Goal: Task Accomplishment & Management: Manage account settings

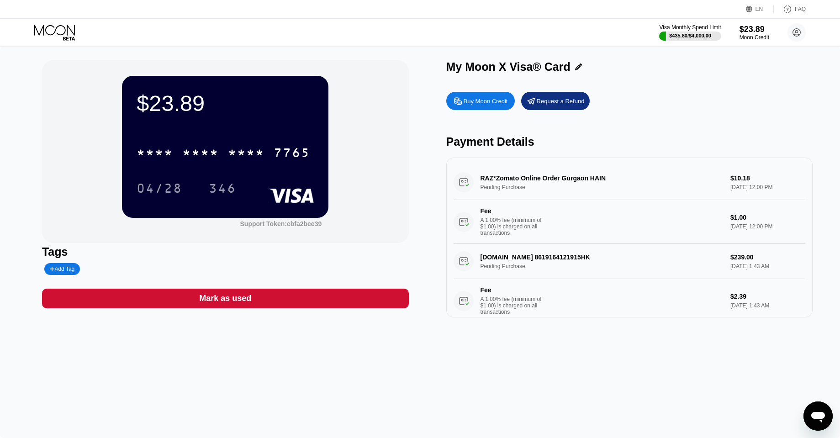
click at [70, 39] on icon at bounding box center [69, 39] width 12 height 4
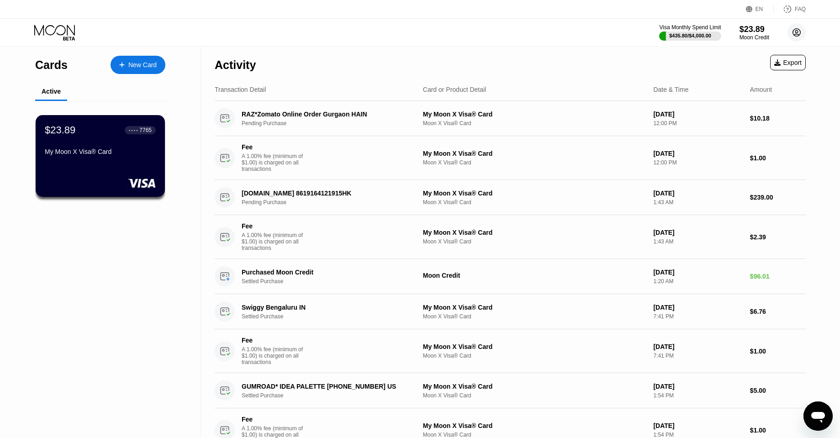
click at [794, 33] on circle at bounding box center [796, 32] width 18 height 18
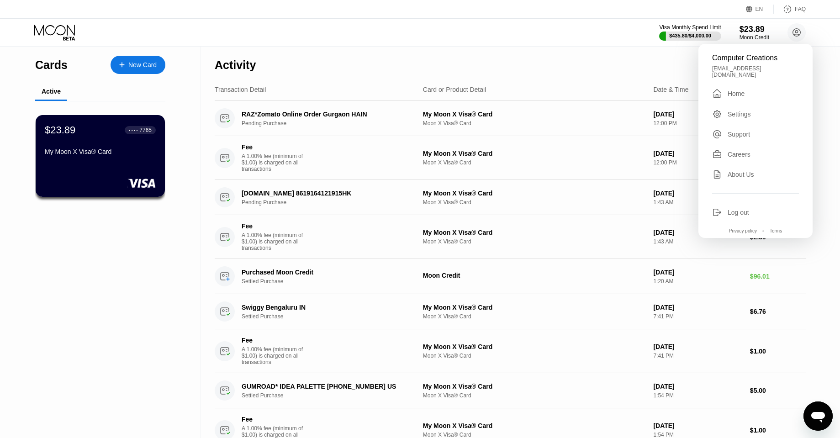
click at [742, 209] on div "Log out" at bounding box center [738, 212] width 21 height 7
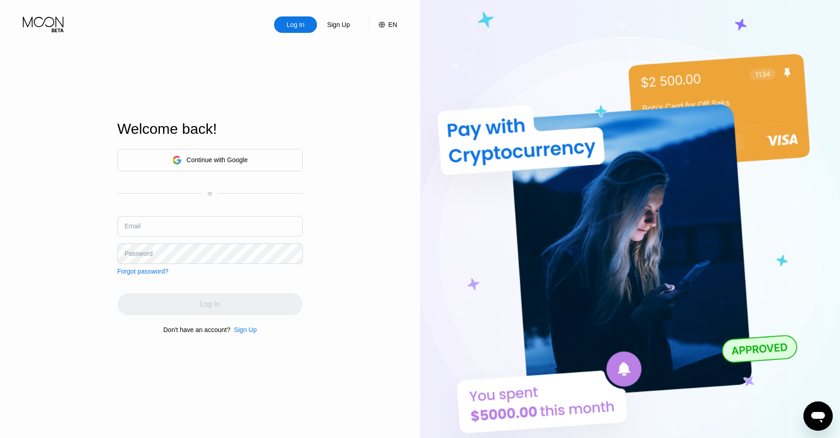
click at [241, 217] on input "text" at bounding box center [209, 226] width 185 height 21
click at [225, 155] on div "Continue with Google" at bounding box center [209, 160] width 75 height 14
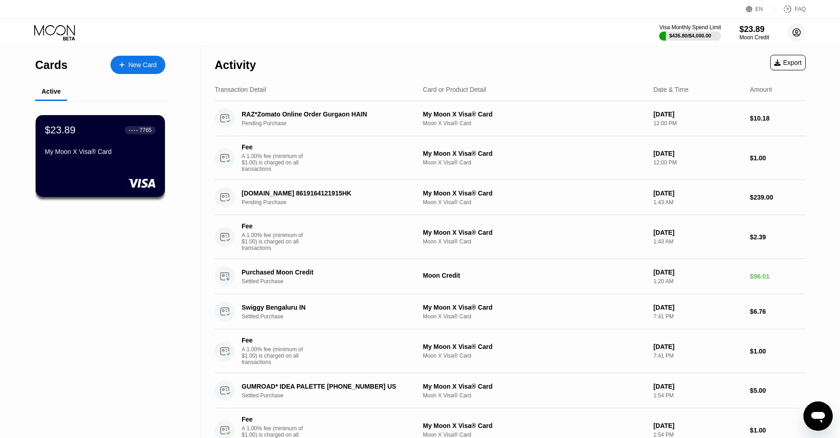
click at [796, 34] on circle at bounding box center [796, 32] width 18 height 18
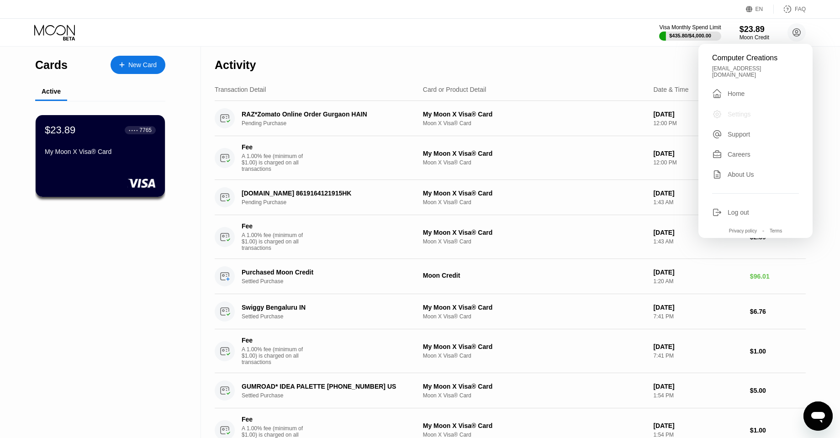
click at [754, 109] on div "Settings" at bounding box center [755, 114] width 87 height 10
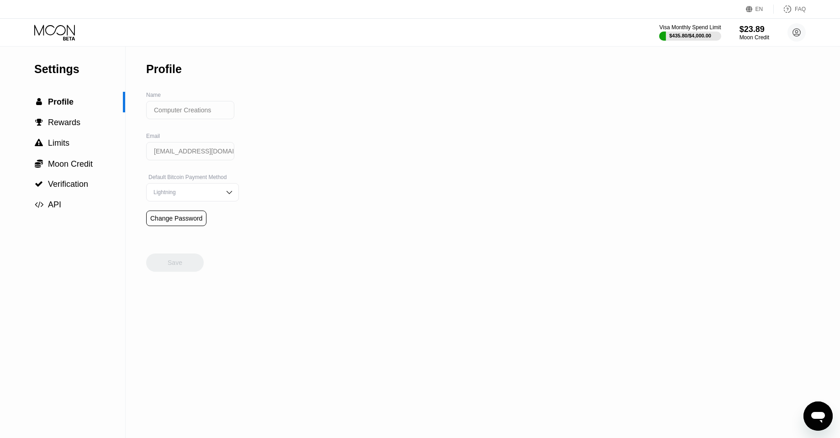
click at [191, 215] on div "Change Password" at bounding box center [176, 218] width 52 height 7
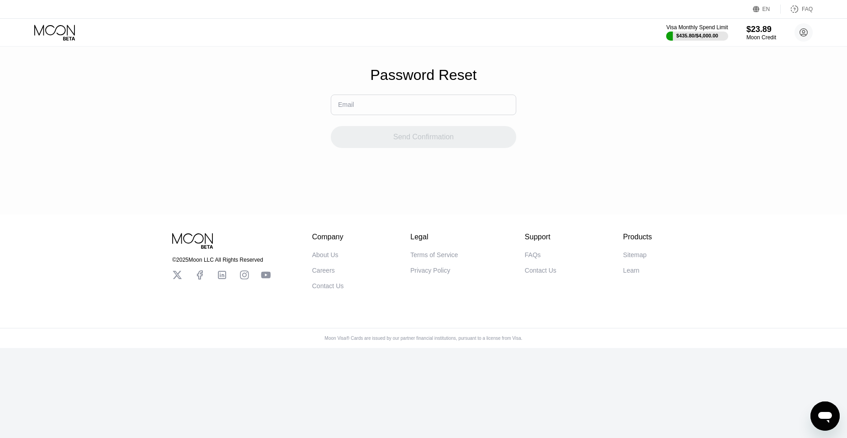
click at [413, 100] on input "text" at bounding box center [423, 105] width 185 height 21
type input "[EMAIL_ADDRESS][DOMAIN_NAME]"
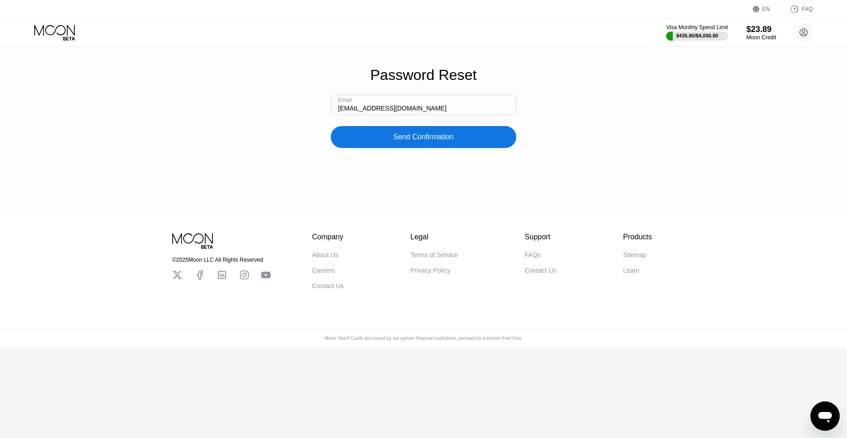
click at [418, 142] on div "Send Confirmation" at bounding box center [423, 137] width 185 height 22
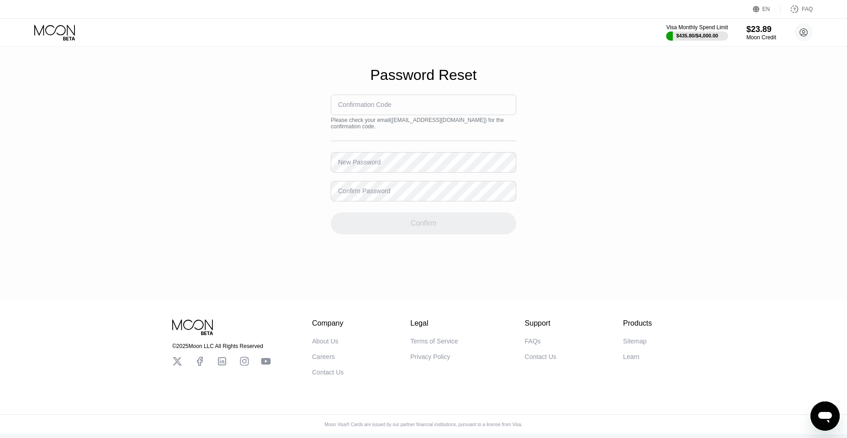
click at [366, 102] on div "Confirmation Code" at bounding box center [364, 104] width 53 height 7
click at [354, 110] on input at bounding box center [423, 105] width 185 height 21
paste input "489069"
type input "489069"
click at [364, 165] on div "New Password" at bounding box center [359, 161] width 42 height 7
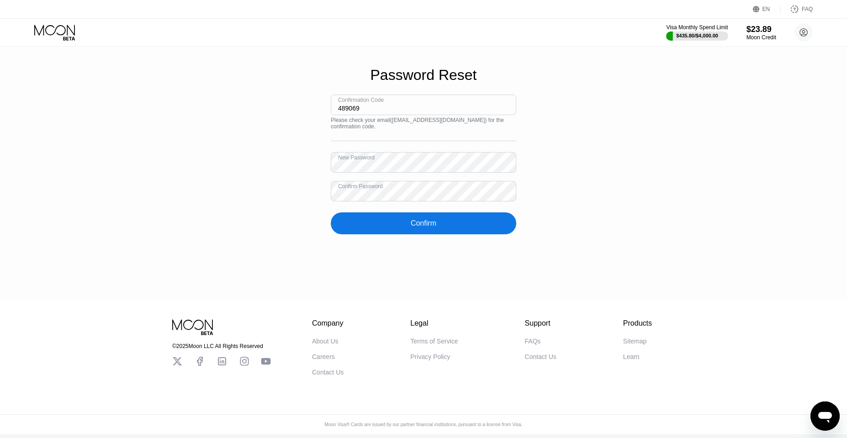
click at [389, 217] on div "Confirm" at bounding box center [423, 223] width 185 height 22
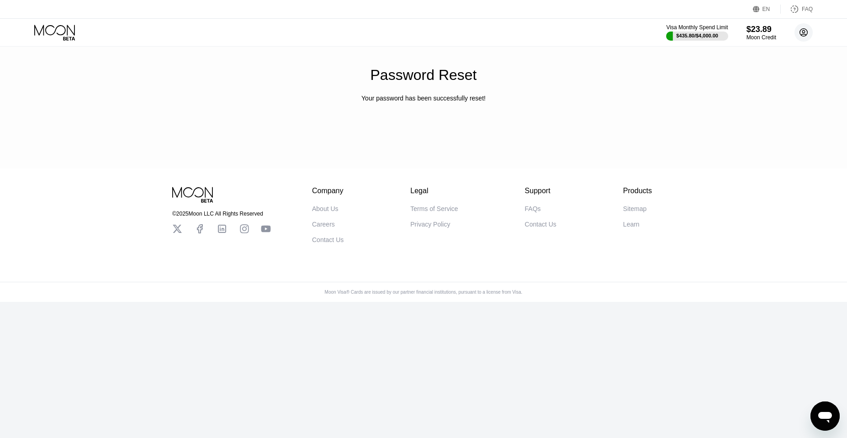
click at [806, 40] on circle at bounding box center [803, 32] width 18 height 18
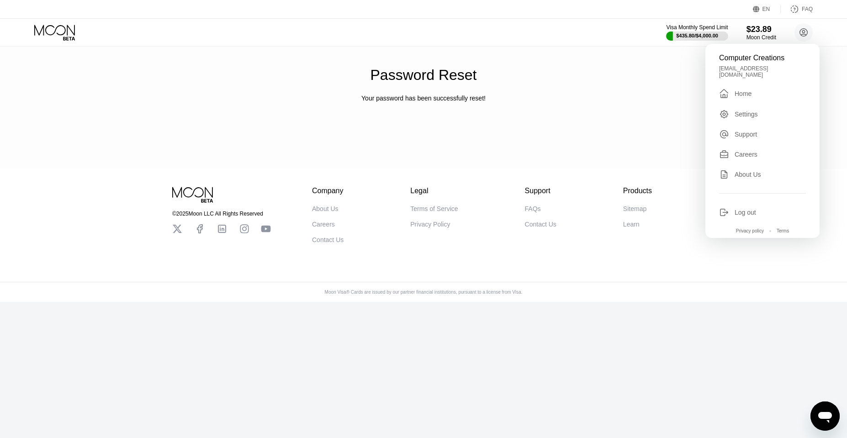
click at [738, 209] on div "Log out" at bounding box center [744, 212] width 21 height 7
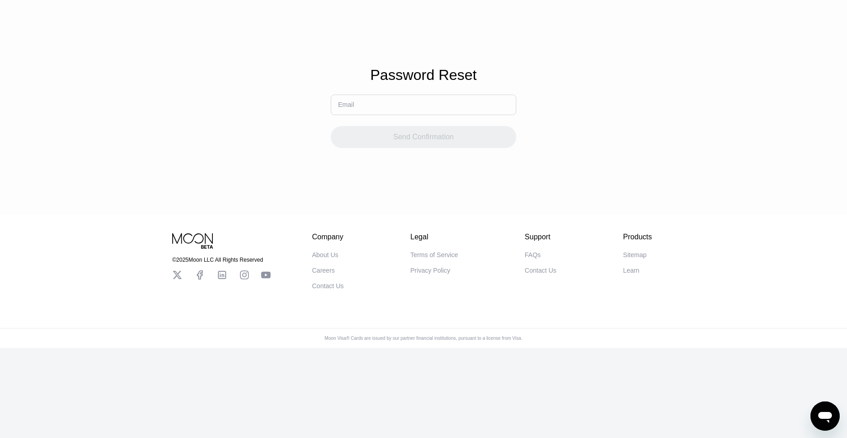
click at [412, 106] on input "text" at bounding box center [423, 105] width 185 height 21
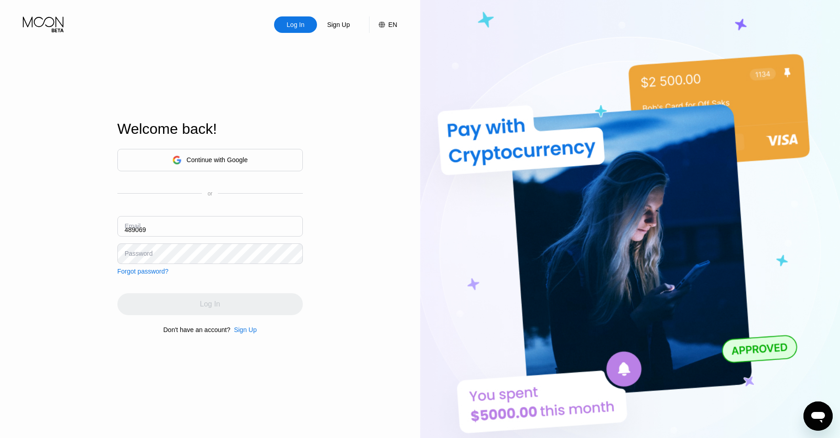
click at [224, 219] on input "489069" at bounding box center [209, 226] width 185 height 21
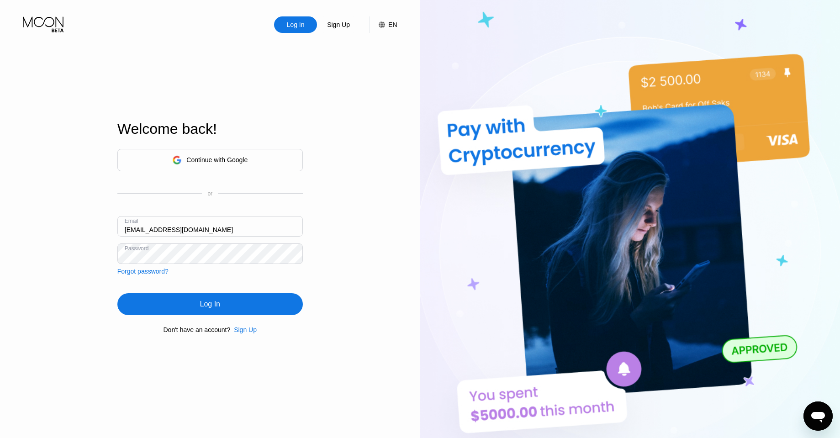
type input "[EMAIL_ADDRESS][DOMAIN_NAME]"
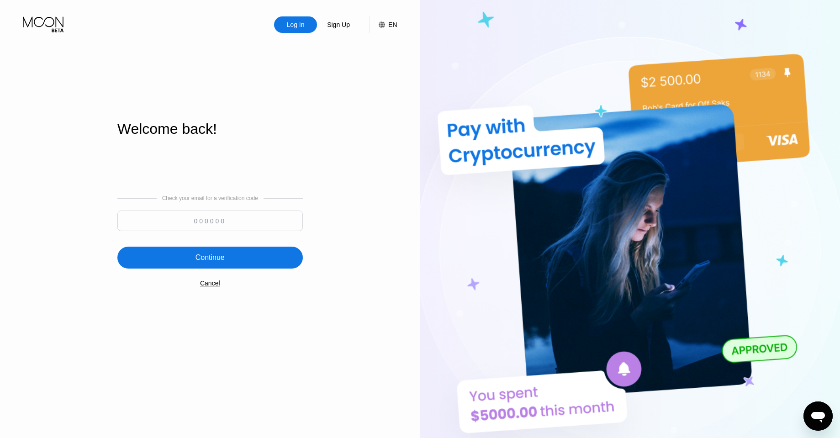
click at [224, 219] on input at bounding box center [209, 221] width 185 height 21
paste input "195601"
type input "195601"
click at [219, 260] on div "Continue" at bounding box center [209, 257] width 29 height 9
